Goal: Complete application form: Complete application form

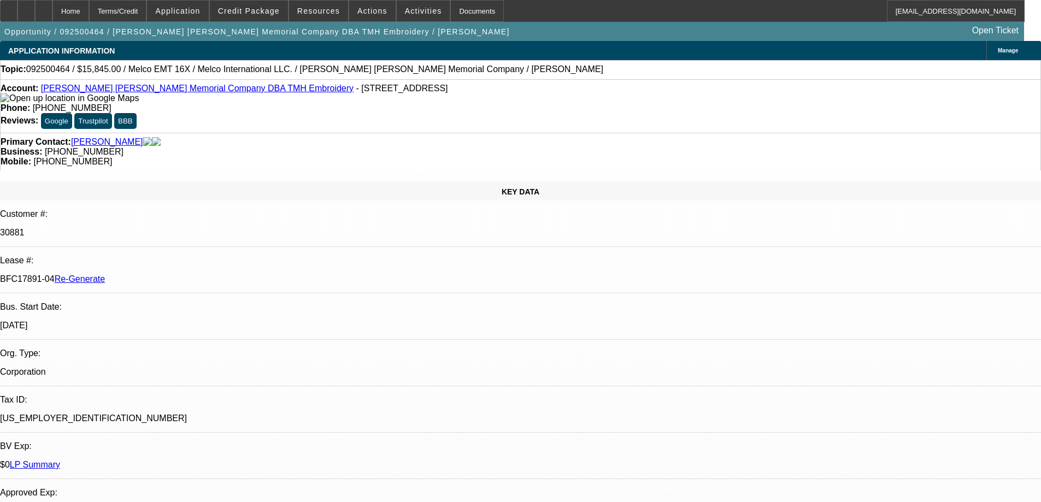
select select "3"
select select "0"
select select "2"
select select "0"
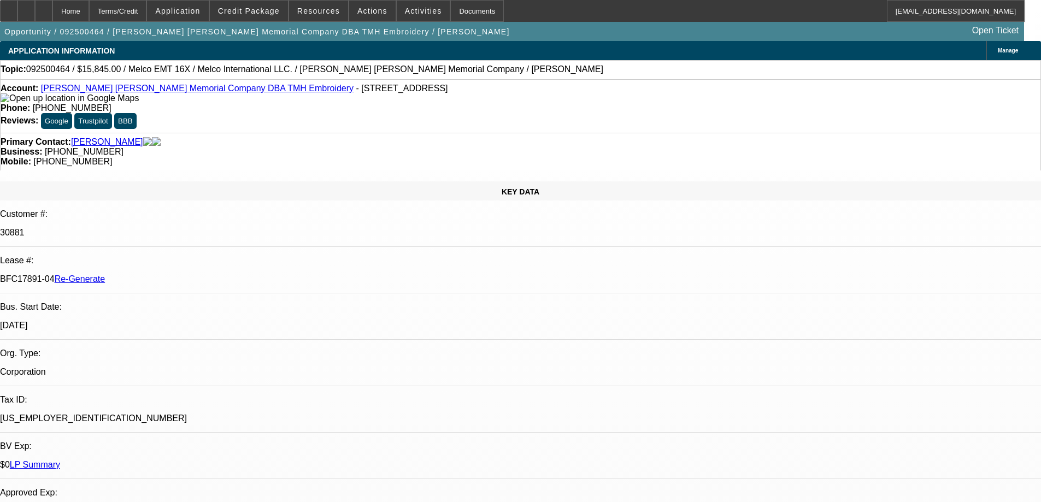
select select "6"
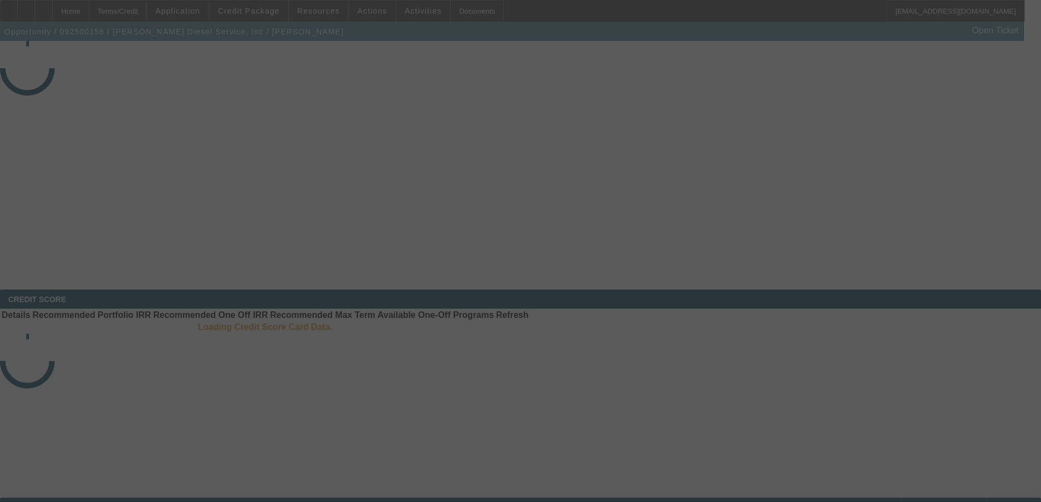
select select "3"
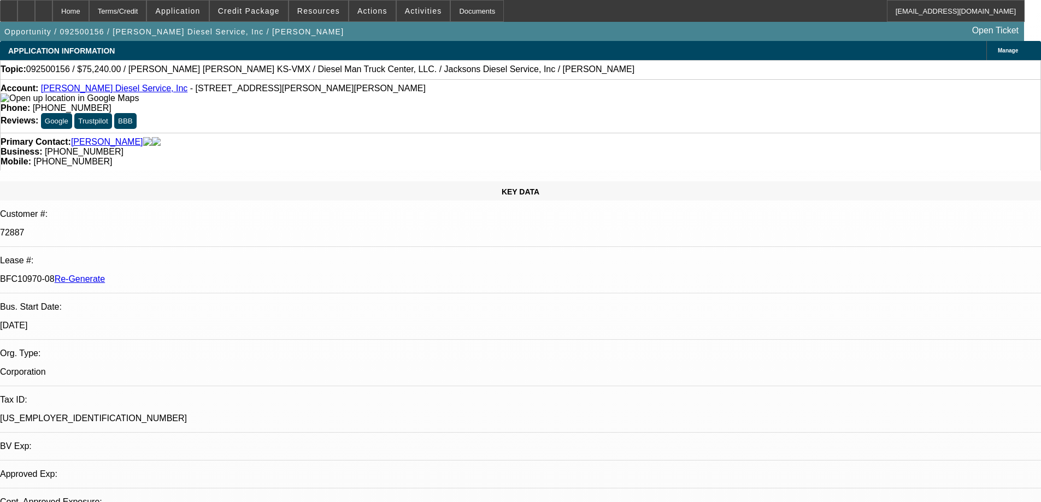
select select "0"
select select "2"
select select "0"
select select "6"
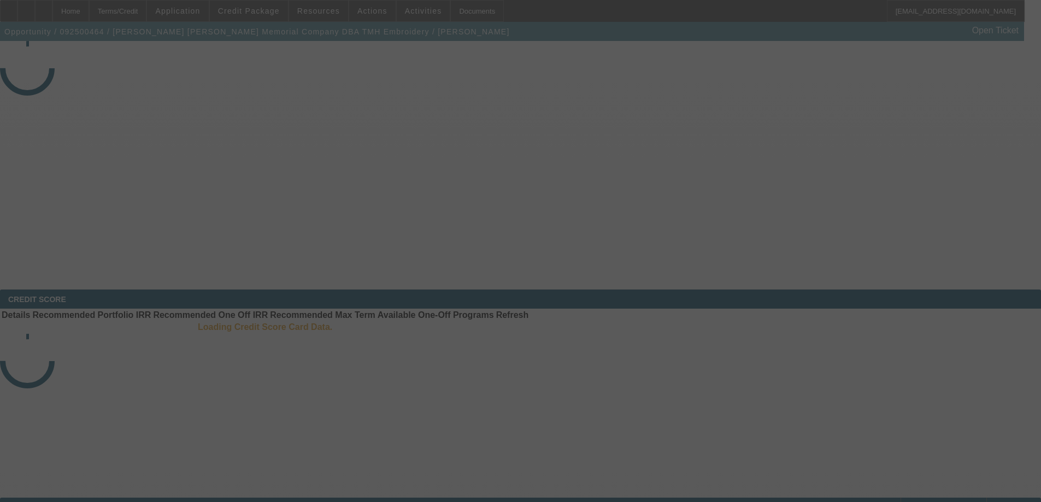
select select "3"
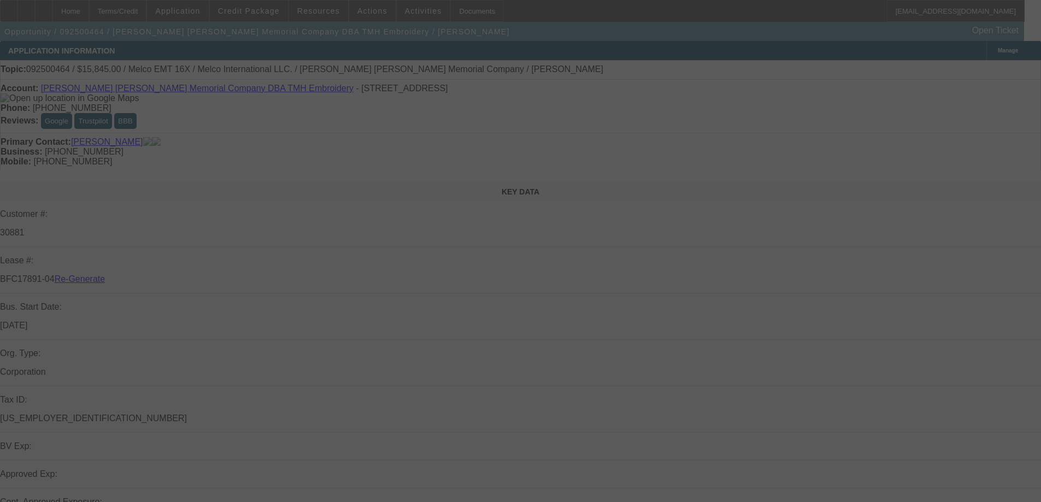
select select "0"
select select "2"
select select "0"
select select "6"
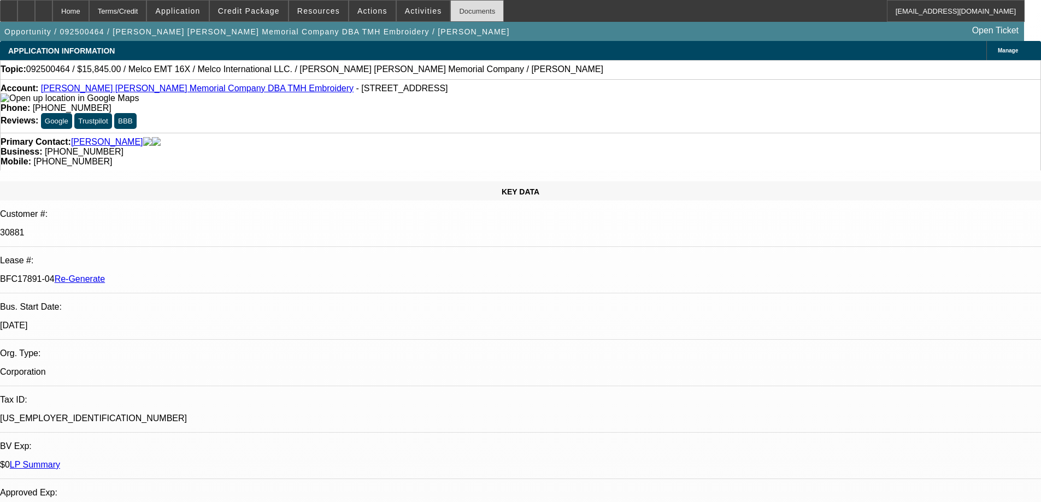
click at [450, 9] on div "Documents" at bounding box center [477, 11] width 54 height 22
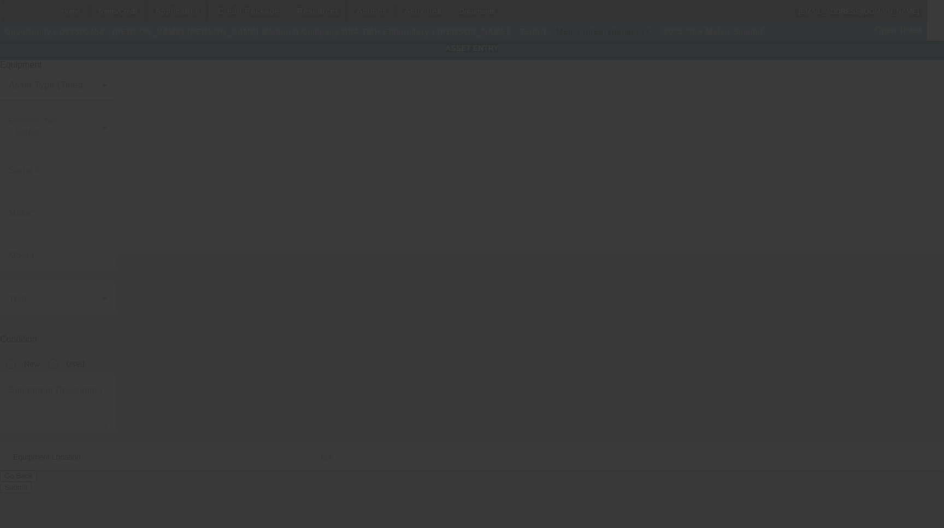
type input "DS11-7T6P-9997"
type input "Melco"
type input "Summit"
radio input "true"
type textarea "Embroidery Machine Includes: Machine Cart Assembly, AC Powder Cord, Ethernet Ne…"
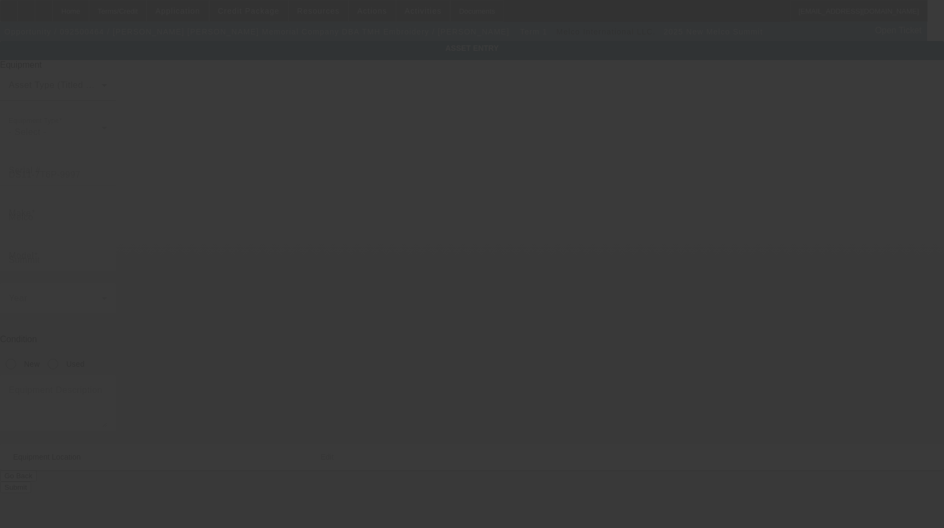
type input "[STREET_ADDRESS]"
type input "[GEOGRAPHIC_DATA]"
type input "43611"
type input "[PERSON_NAME]"
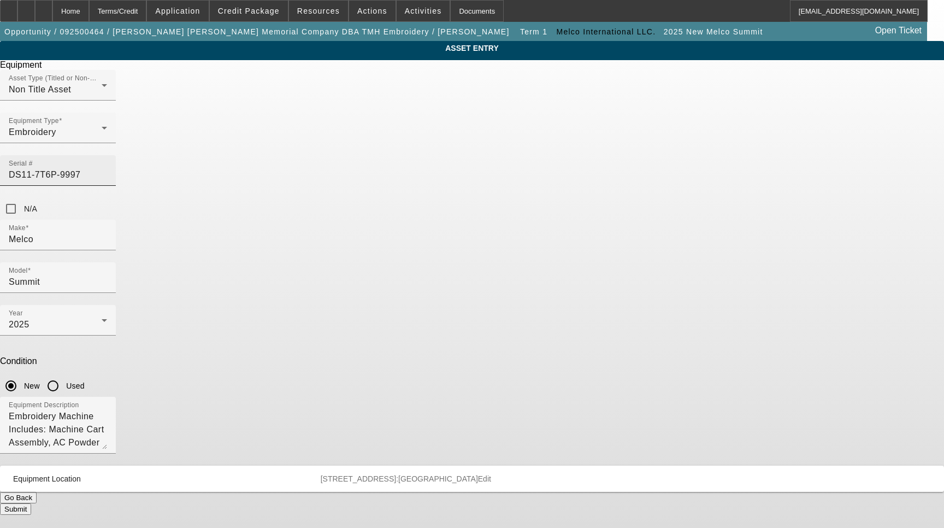
click at [107, 168] on input "DS11-7T6P-9997" at bounding box center [58, 174] width 98 height 13
click at [107, 168] on input "50079" at bounding box center [58, 174] width 98 height 13
type input "500789"
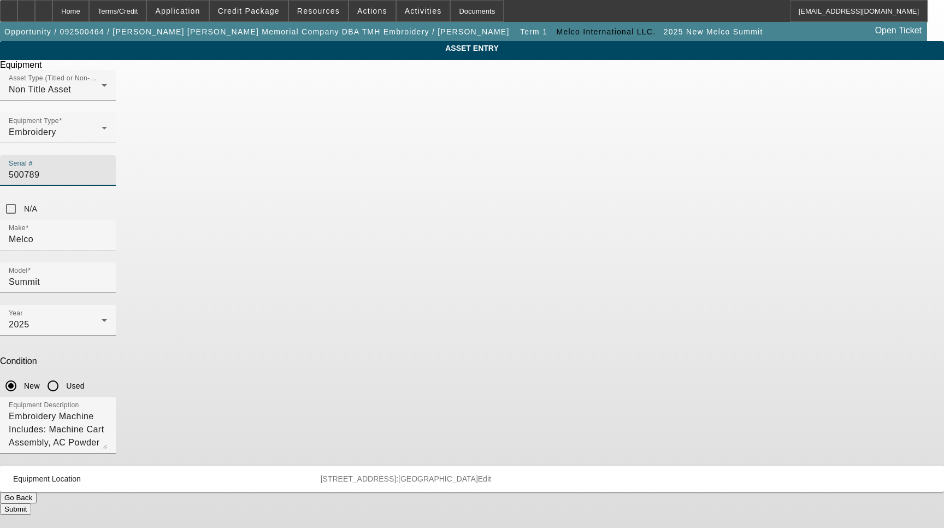
click at [31, 503] on button "Submit" at bounding box center [15, 508] width 31 height 11
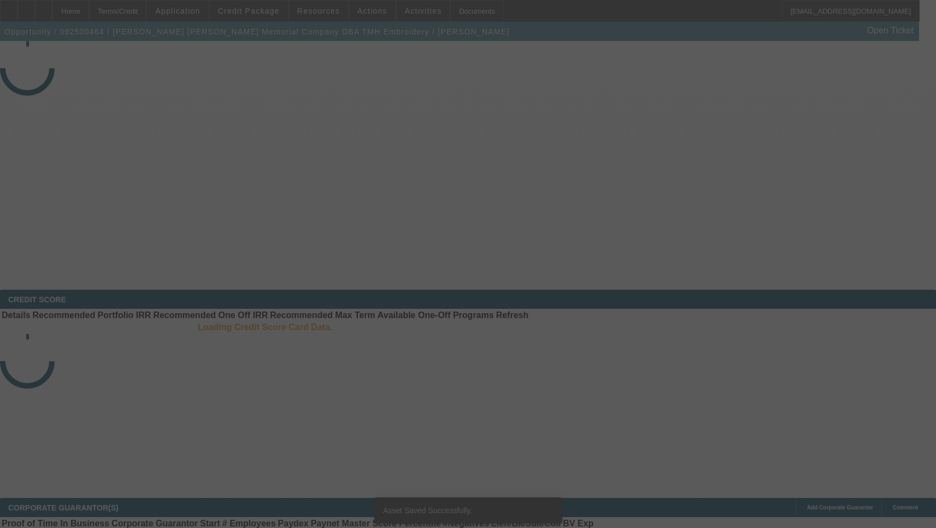
select select "3"
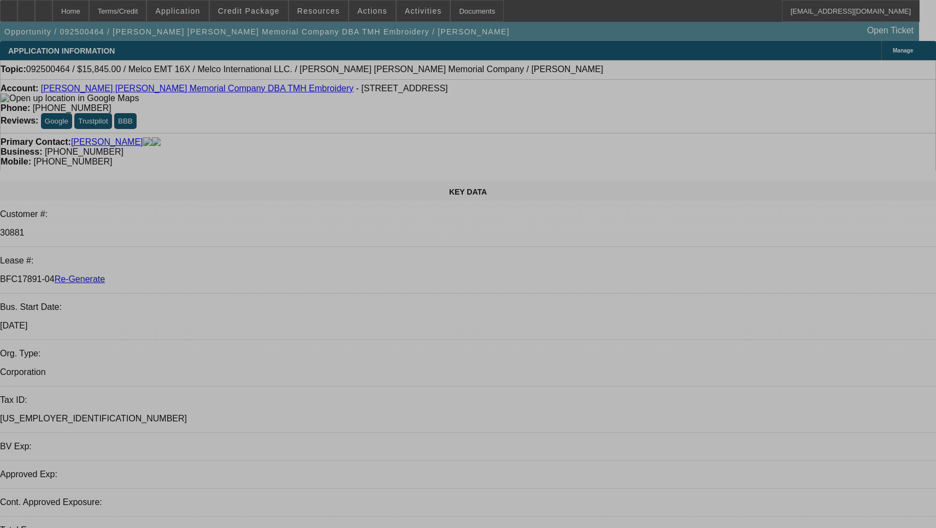
select select "0"
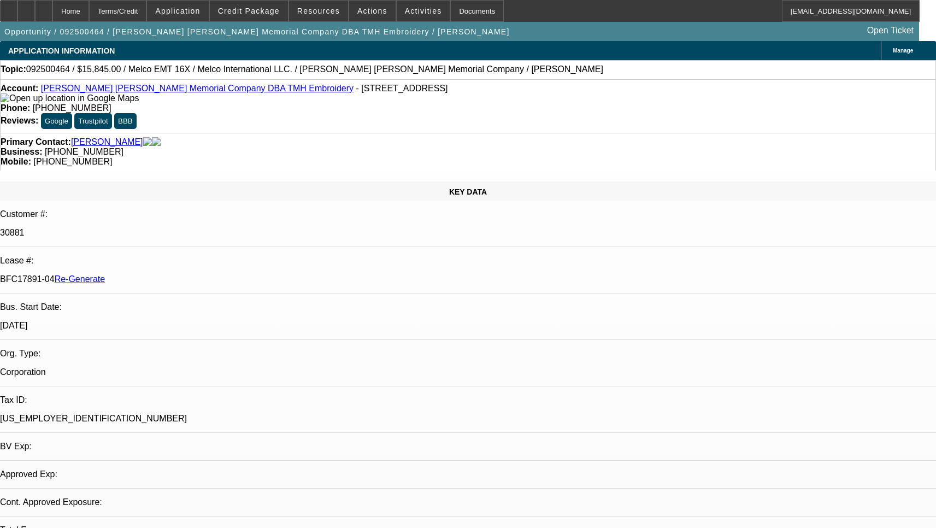
select select "2"
select select "6"
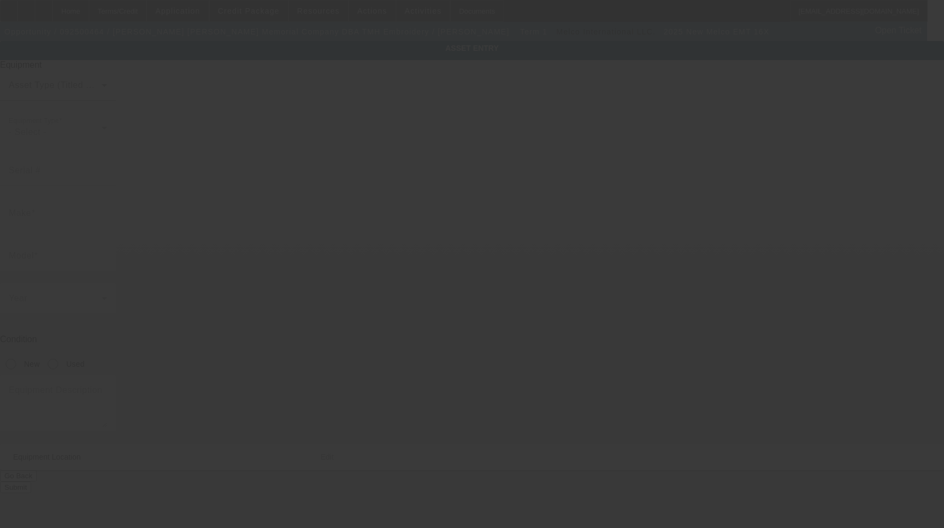
type input "Melco"
type input "EMT 16X"
radio input "true"
type textarea "Embroidery Machine Includes: Machine Cart Assembly, AC Powder Cord, Ethernet Ne…"
type input "[STREET_ADDRESS]"
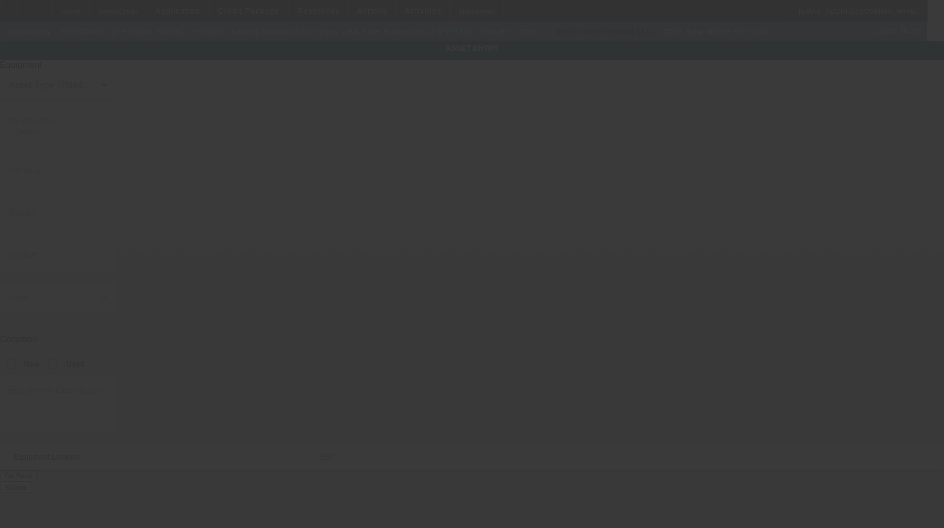
type input "[GEOGRAPHIC_DATA]"
type input "43611"
type input "[PERSON_NAME]"
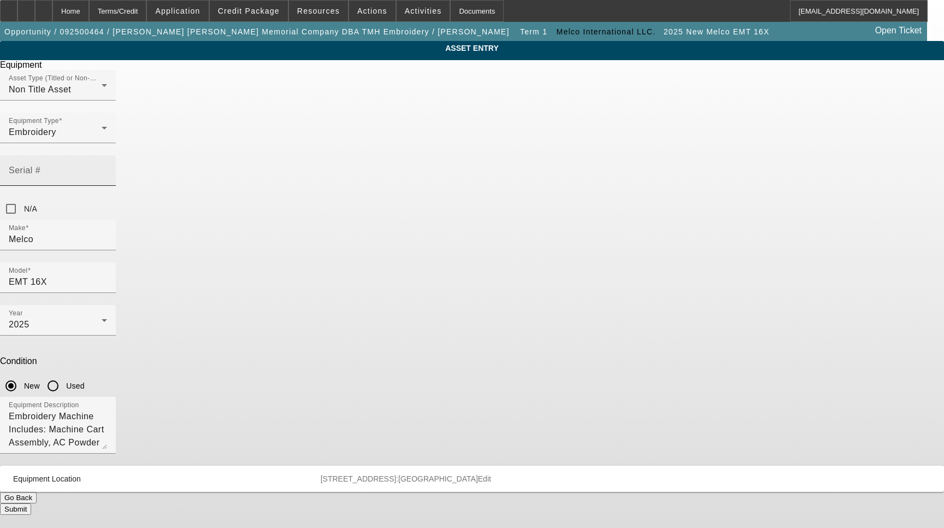
click at [107, 155] on div "Serial #" at bounding box center [58, 170] width 98 height 31
type input "418579"
click at [31, 503] on button "Submit" at bounding box center [15, 508] width 31 height 11
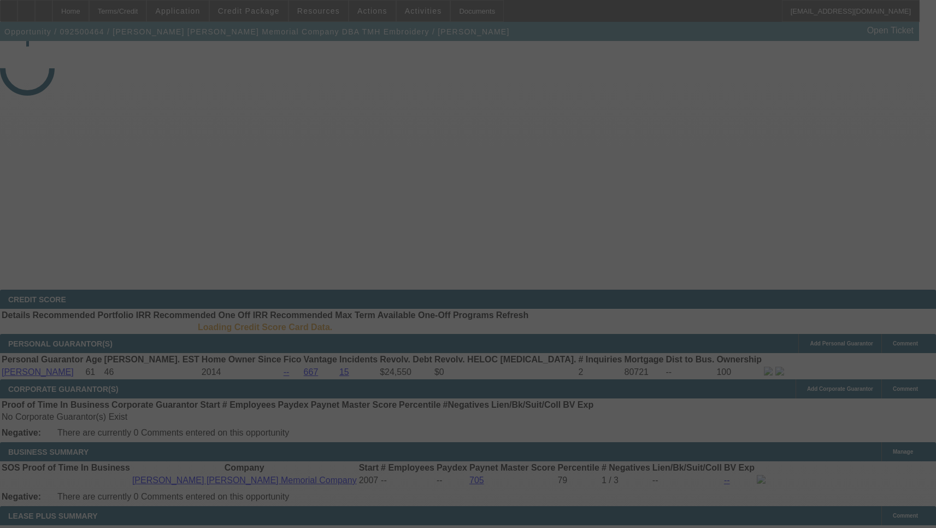
select select "3"
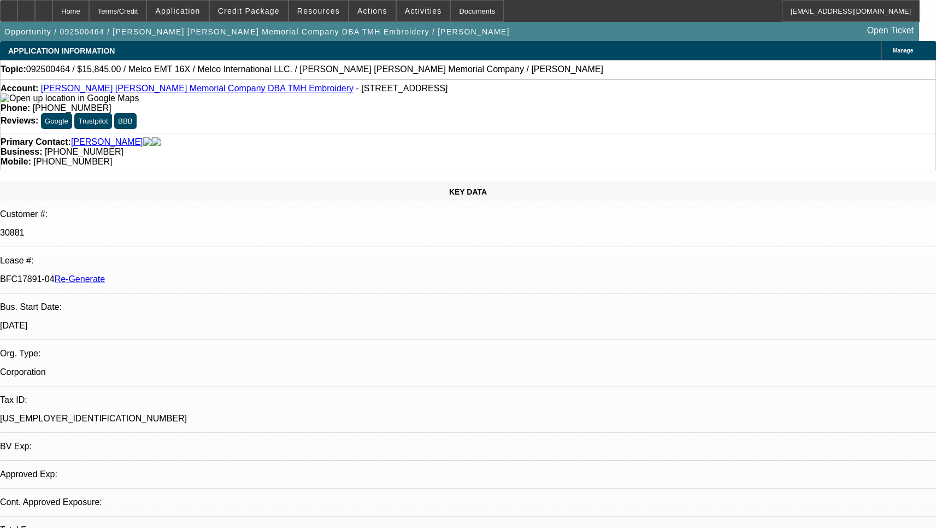
select select "0"
select select "2"
select select "0"
select select "6"
